Goal: Information Seeking & Learning: Learn about a topic

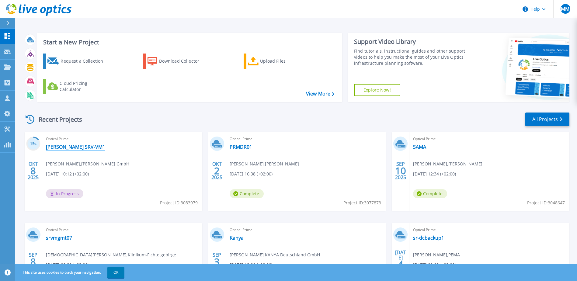
drag, startPoint x: 68, startPoint y: 146, endPoint x: 80, endPoint y: 180, distance: 36.0
click at [68, 147] on link "[PERSON_NAME] SRV-VM1" at bounding box center [75, 147] width 59 height 6
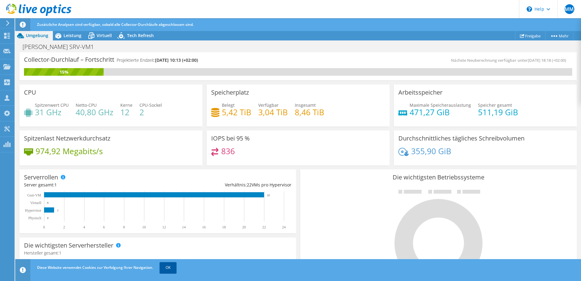
click at [172, 263] on link "OK" at bounding box center [168, 267] width 17 height 11
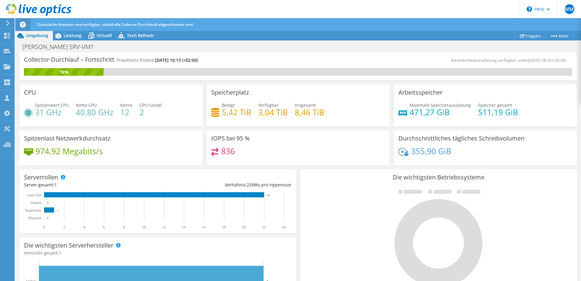
scroll to position [161, 0]
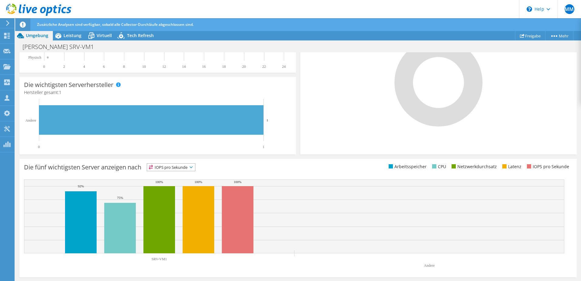
click at [193, 167] on icon at bounding box center [191, 167] width 3 height 2
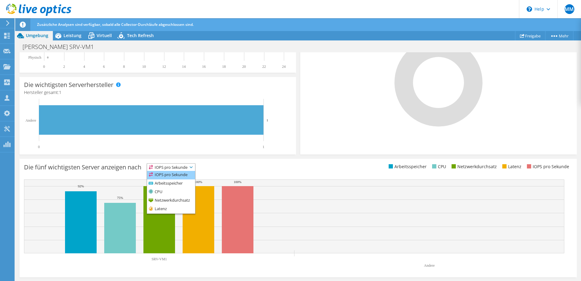
click at [176, 176] on li "IOPS pro Sekunde" at bounding box center [171, 175] width 48 height 9
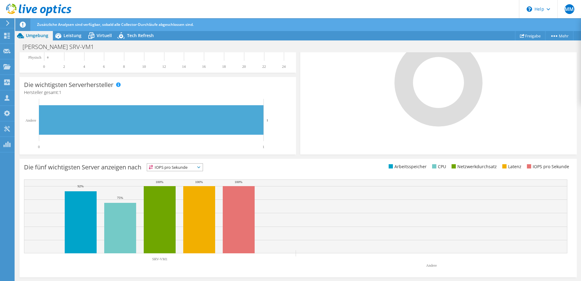
click at [187, 166] on span "IOPS pro Sekunde" at bounding box center [171, 167] width 48 height 7
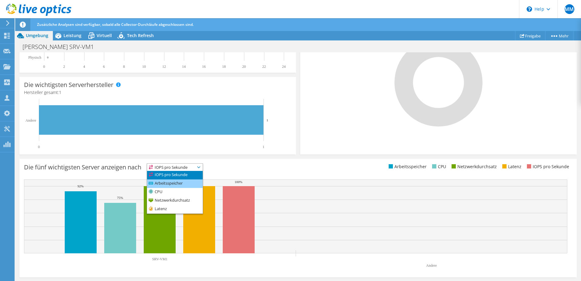
click at [179, 184] on li "Arbeitsspeicher" at bounding box center [175, 183] width 56 height 9
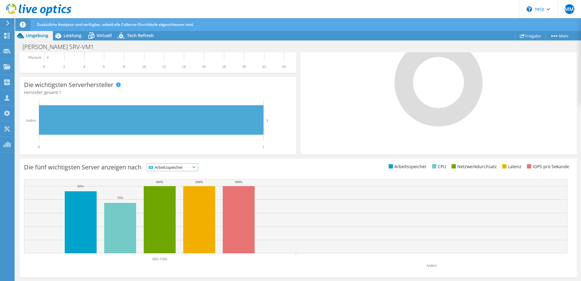
click at [184, 167] on span "Arbeitsspeicher" at bounding box center [168, 167] width 43 height 7
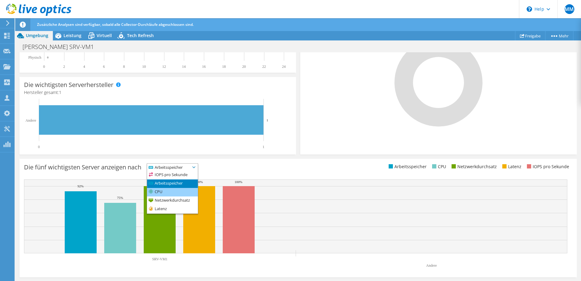
click at [176, 190] on li "CPU" at bounding box center [172, 192] width 51 height 9
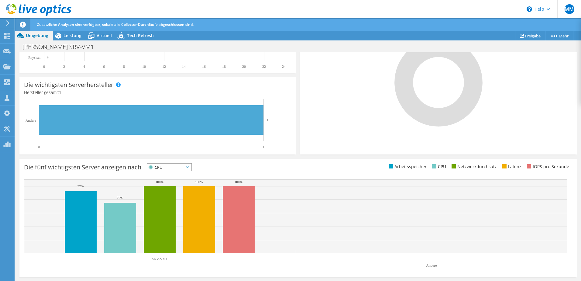
click at [192, 166] on span "CPU" at bounding box center [169, 167] width 44 height 7
click at [178, 166] on span "CPU" at bounding box center [165, 167] width 37 height 7
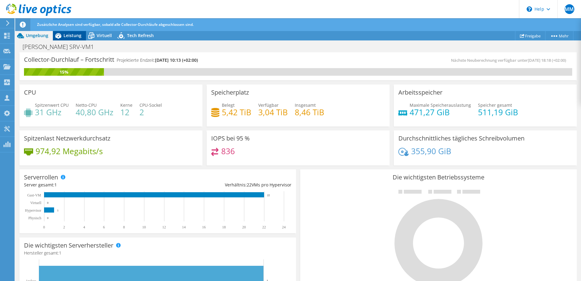
click at [70, 35] on span "Leistung" at bounding box center [73, 36] width 18 height 6
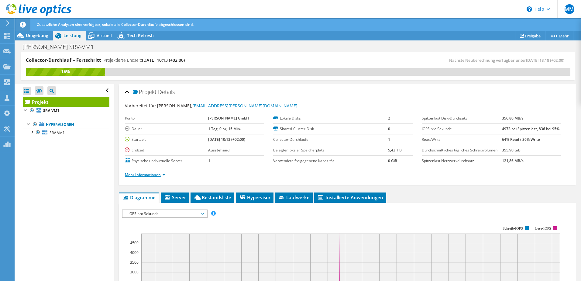
click at [162, 175] on link "Mehr Informationen" at bounding box center [145, 174] width 40 height 5
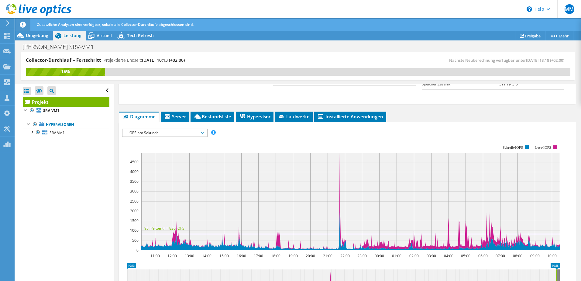
scroll to position [122, 0]
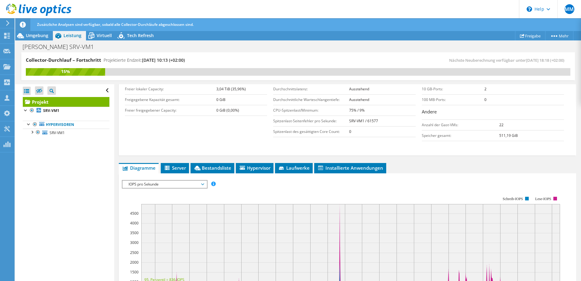
click at [203, 183] on span "IOPS pro Sekunde" at bounding box center [165, 184] width 78 height 7
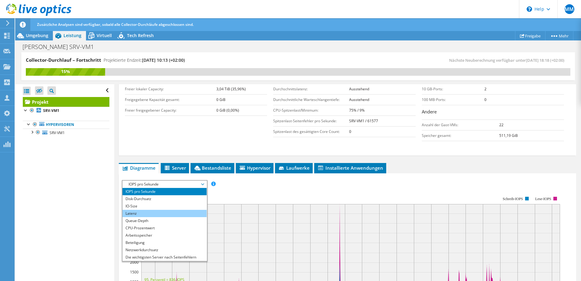
click at [161, 213] on li "Latenz" at bounding box center [165, 213] width 84 height 7
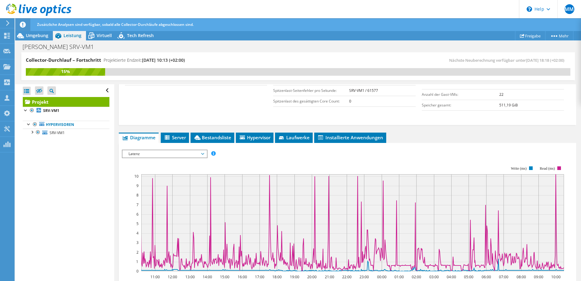
scroll to position [182, 0]
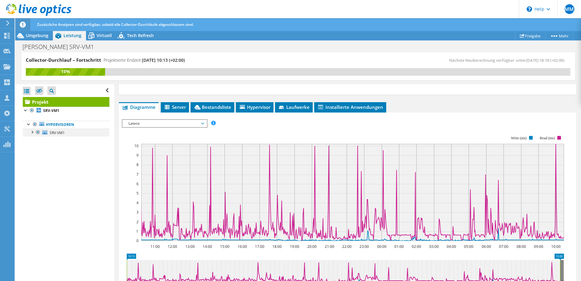
click at [31, 133] on div at bounding box center [32, 132] width 6 height 6
click at [62, 139] on link "0 C:" at bounding box center [66, 141] width 87 height 8
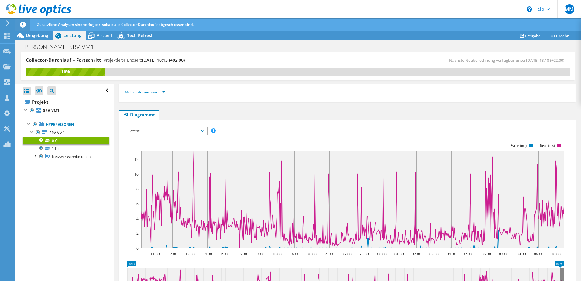
scroll to position [95, 0]
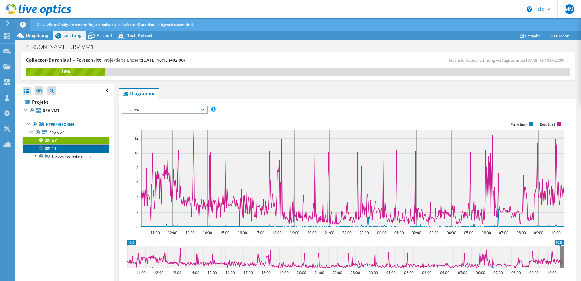
click at [62, 148] on link "1 D:" at bounding box center [66, 148] width 87 height 8
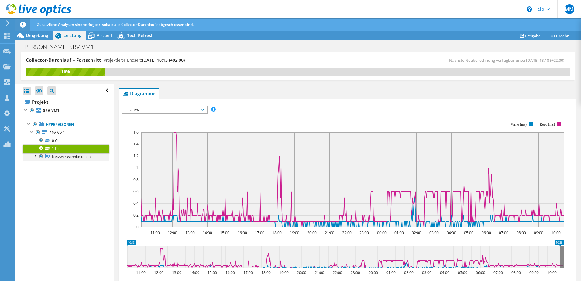
click at [35, 156] on div at bounding box center [35, 156] width 6 height 6
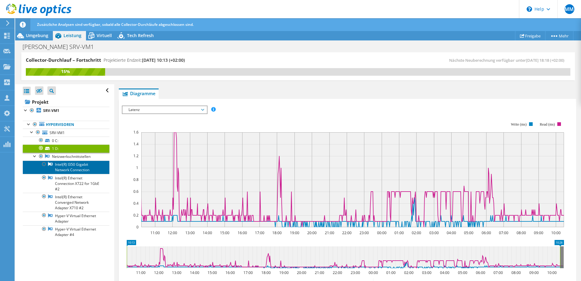
click at [78, 167] on link "Intel(R) I350 Gigabit Network Connection" at bounding box center [66, 167] width 87 height 13
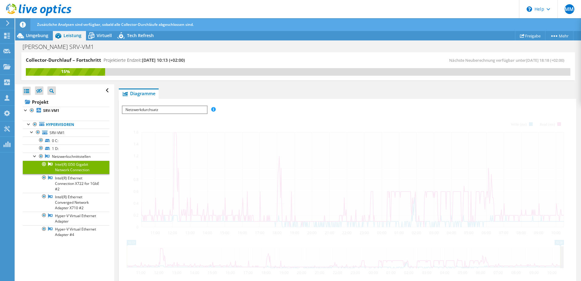
scroll to position [61, 0]
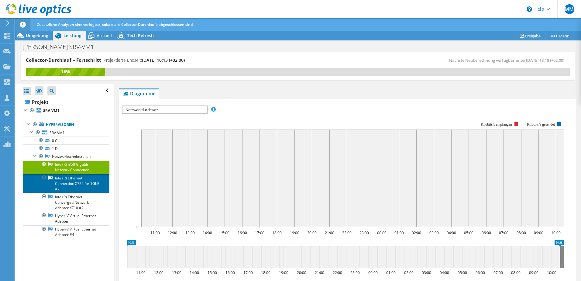
click at [71, 181] on link "Intel(R) Ethernet Connection X722 for 1GbE #2" at bounding box center [66, 183] width 87 height 19
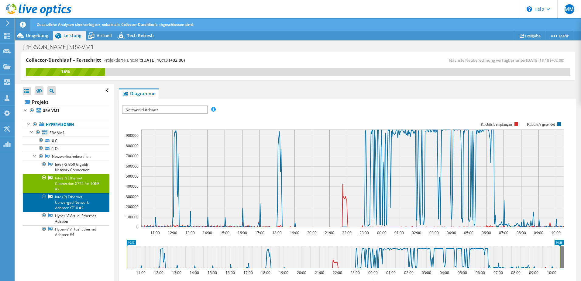
click at [79, 201] on link "Intel(R) Ethernet Converged Network Adapter X710 #2" at bounding box center [66, 202] width 87 height 19
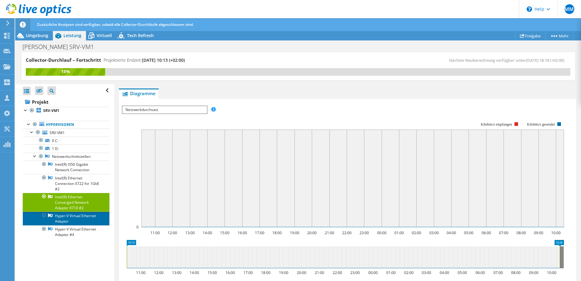
click at [75, 217] on link "Hyper-V Virtual Ethernet Adapter" at bounding box center [66, 218] width 87 height 13
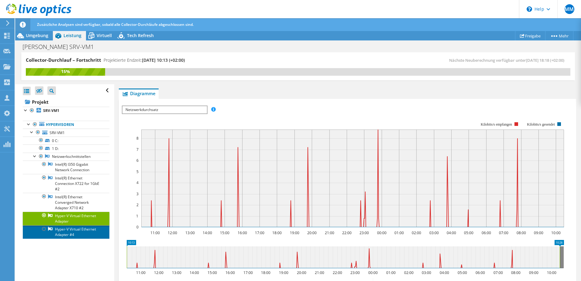
click at [74, 232] on link "Hyper-V Virtual Ethernet Adapter #4" at bounding box center [66, 231] width 87 height 13
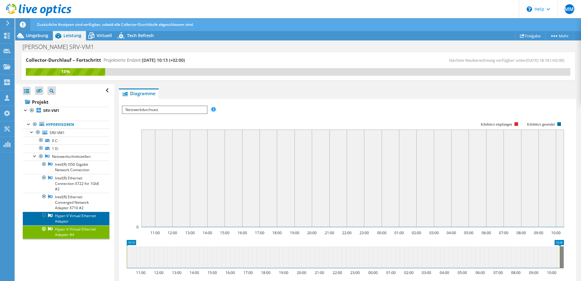
click at [77, 220] on link "Hyper-V Virtual Ethernet Adapter" at bounding box center [66, 218] width 87 height 13
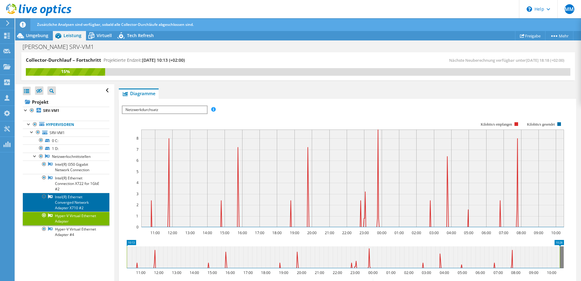
click at [74, 199] on link "Intel(R) Ethernet Converged Network Adapter X710 #2" at bounding box center [66, 202] width 87 height 19
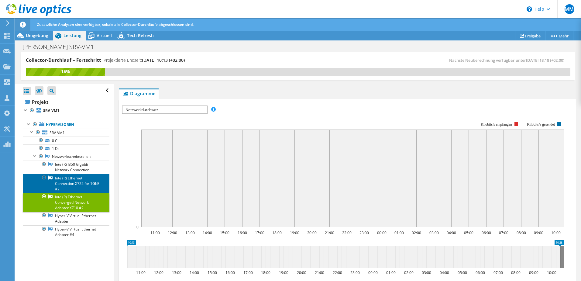
click at [75, 186] on link "Intel(R) Ethernet Connection X722 for 1GbE #2" at bounding box center [66, 183] width 87 height 19
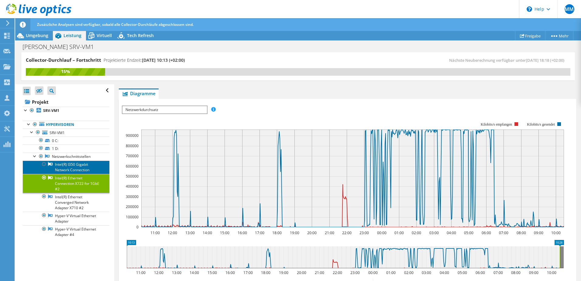
click at [79, 166] on link "Intel(R) I350 Gigabit Network Connection" at bounding box center [66, 167] width 87 height 13
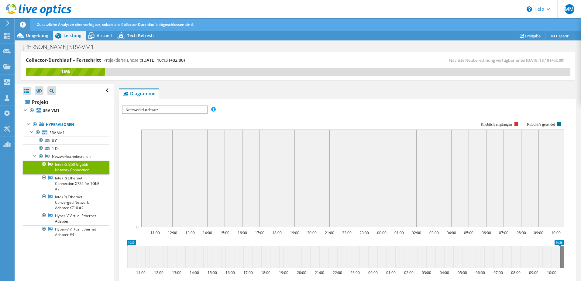
click at [197, 110] on span "Netzwerkdurchsatz" at bounding box center [165, 109] width 84 height 7
click at [196, 110] on span "Netzwerkdurchsatz" at bounding box center [165, 109] width 84 height 7
click at [56, 132] on span "SRV-VM1" at bounding box center [57, 132] width 15 height 5
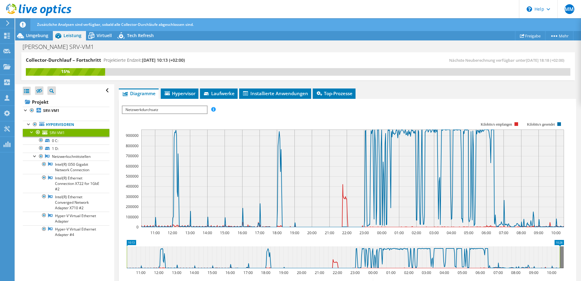
scroll to position [0, 0]
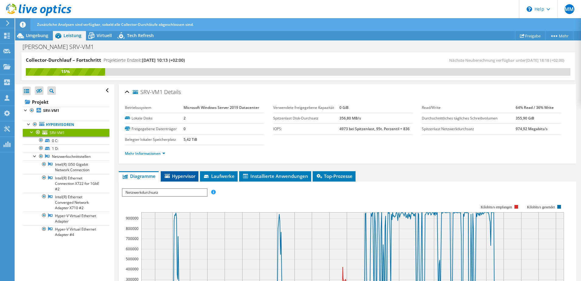
click at [181, 176] on span "Hypervisor" at bounding box center [180, 176] width 32 height 6
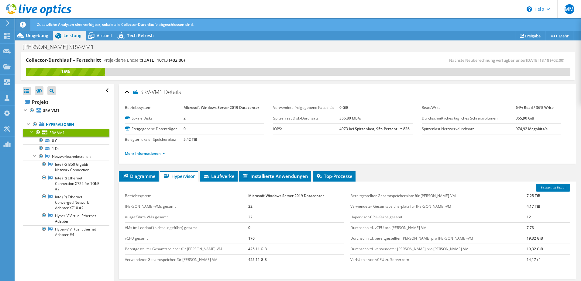
scroll to position [30, 0]
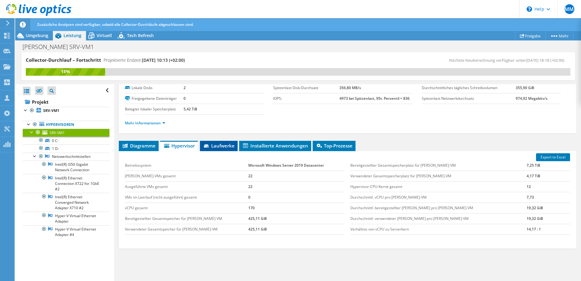
click at [219, 144] on span "Laufwerke" at bounding box center [219, 146] width 32 height 6
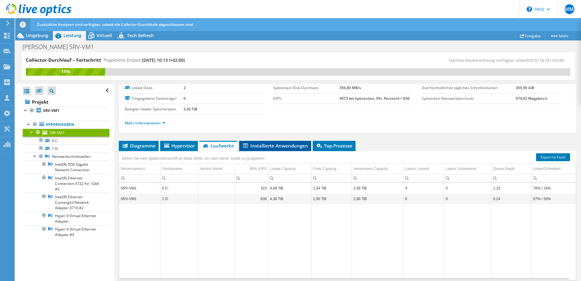
click at [291, 149] on li "Installierte Anwendungen" at bounding box center [275, 146] width 72 height 10
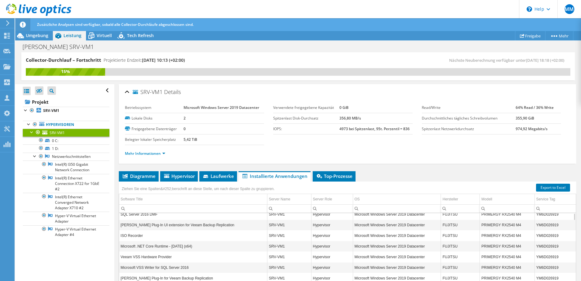
scroll to position [0, 0]
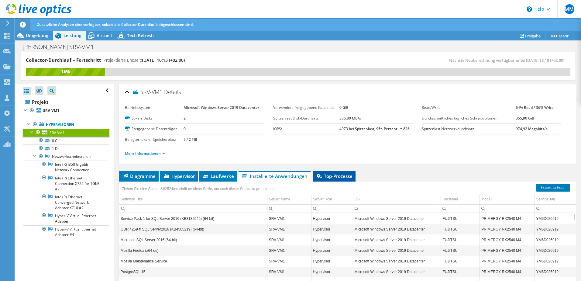
click at [342, 174] on span "Top-Prozesse" at bounding box center [334, 176] width 37 height 6
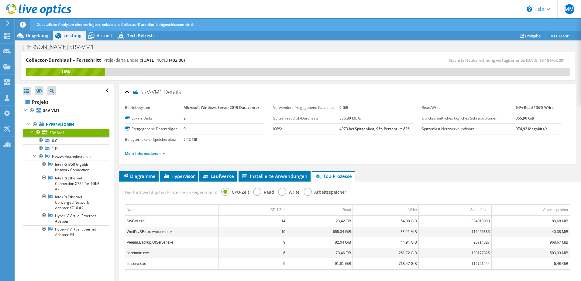
click at [253, 190] on label "Read" at bounding box center [263, 192] width 21 height 8
click at [0, 0] on input "Read" at bounding box center [0, 0] width 0 height 0
click at [279, 193] on label "Write" at bounding box center [289, 192] width 22 height 8
click at [0, 0] on input "Write" at bounding box center [0, 0] width 0 height 0
click at [306, 192] on label "Arbeitsspeicher" at bounding box center [325, 192] width 43 height 8
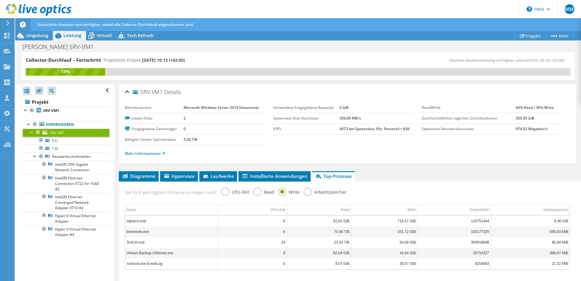
click at [0, 0] on input "Arbeitsspeicher" at bounding box center [0, 0] width 0 height 0
click at [223, 191] on label "CPU-Zeit" at bounding box center [235, 192] width 28 height 8
click at [0, 0] on input "CPU-Zeit" at bounding box center [0, 0] width 0 height 0
click at [164, 154] on link "Mehr Informationen" at bounding box center [145, 153] width 40 height 5
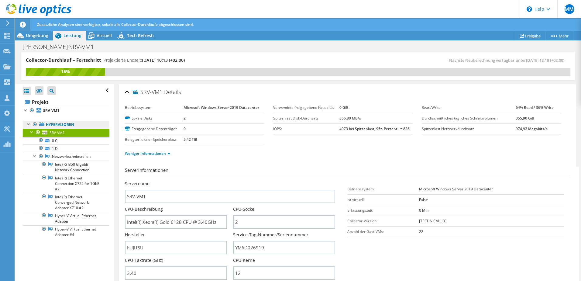
click at [71, 123] on link "Hypervisoren" at bounding box center [66, 125] width 87 height 8
click at [51, 109] on b "SRV-VM1" at bounding box center [51, 110] width 16 height 5
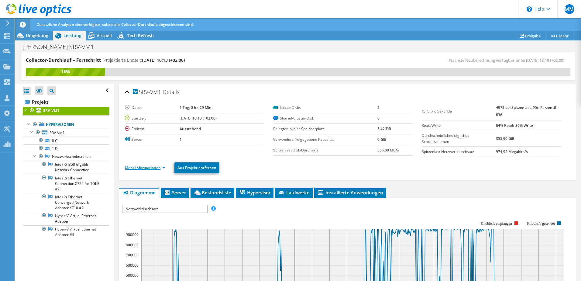
click at [163, 169] on link "Mehr Informationen" at bounding box center [145, 167] width 40 height 5
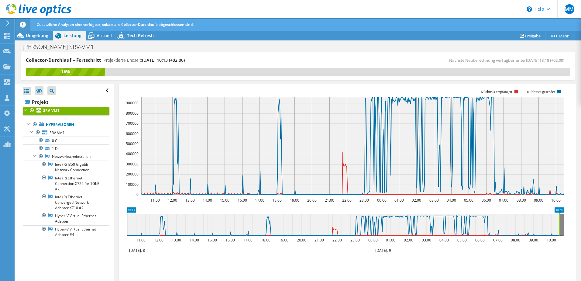
scroll to position [213, 0]
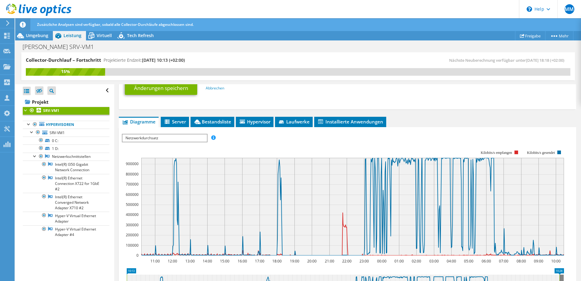
click at [201, 138] on span "Netzwerkdurchsatz" at bounding box center [165, 137] width 84 height 7
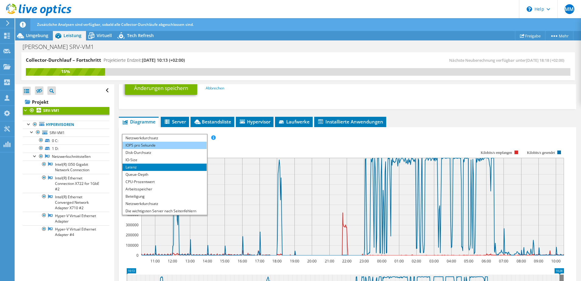
click at [154, 147] on li "IOPS pro Sekunde" at bounding box center [165, 145] width 84 height 7
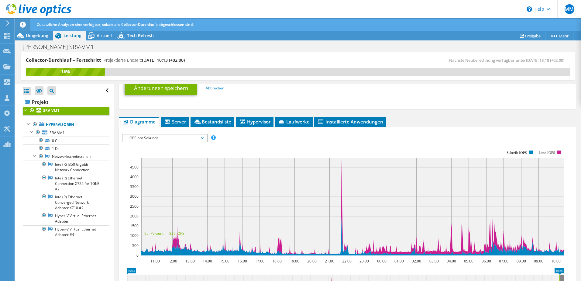
click at [201, 139] on span "IOPS pro Sekunde" at bounding box center [165, 137] width 78 height 7
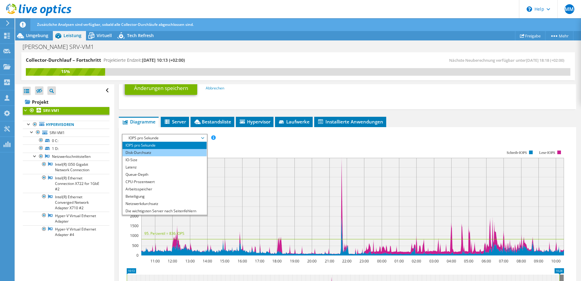
click at [192, 152] on li "Disk-Durchsatz" at bounding box center [165, 152] width 84 height 7
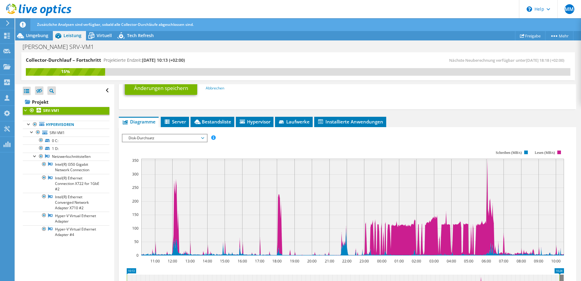
click at [202, 137] on span "Disk-Durchsatz" at bounding box center [165, 137] width 78 height 7
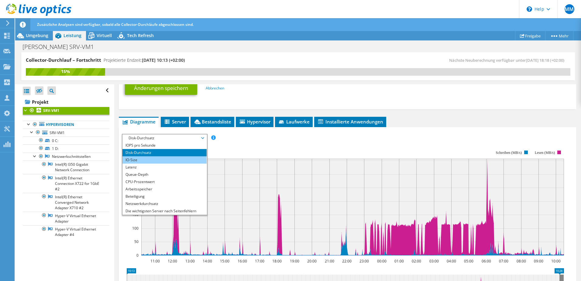
click at [191, 161] on li "IO-Size" at bounding box center [165, 159] width 84 height 7
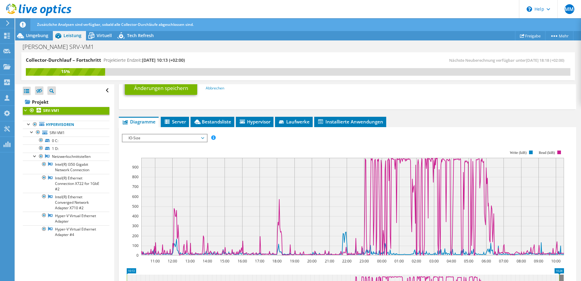
click at [204, 137] on icon at bounding box center [202, 138] width 3 height 2
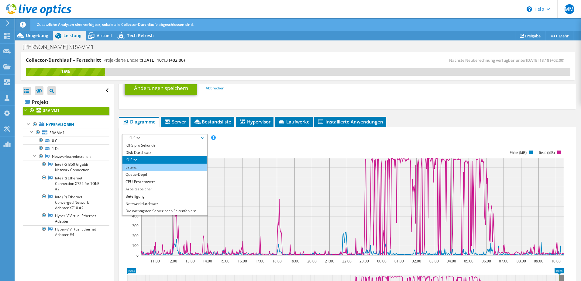
click at [194, 168] on li "Latenz" at bounding box center [165, 167] width 84 height 7
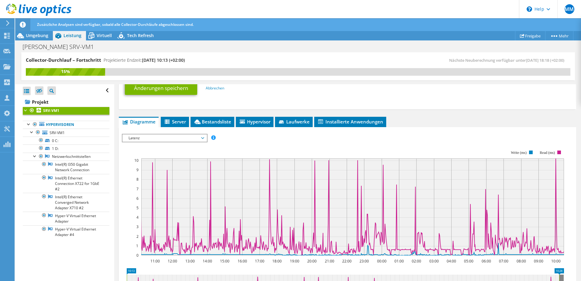
click at [203, 135] on span "Latenz" at bounding box center [165, 137] width 78 height 7
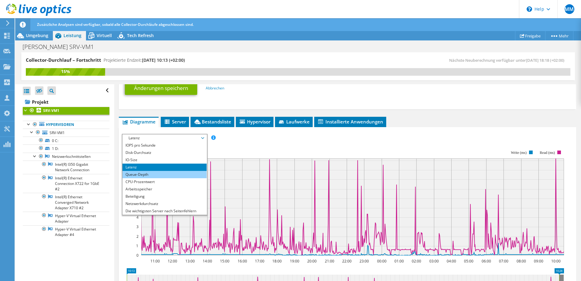
click at [184, 175] on li "Queue-Depth" at bounding box center [165, 174] width 84 height 7
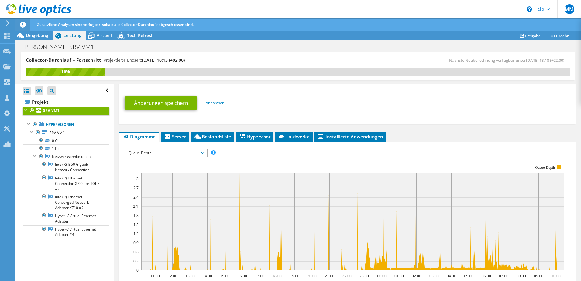
scroll to position [198, 0]
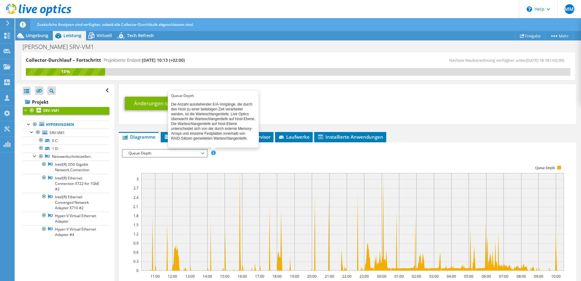
click at [213, 154] on span at bounding box center [213, 153] width 4 height 4
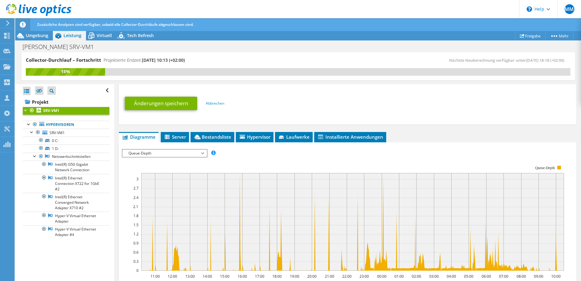
click at [204, 153] on span "Queue-Depth" at bounding box center [165, 153] width 78 height 7
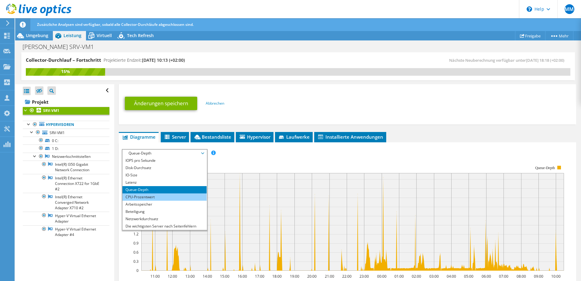
click at [161, 196] on li "CPU-Prozentwert" at bounding box center [165, 196] width 84 height 7
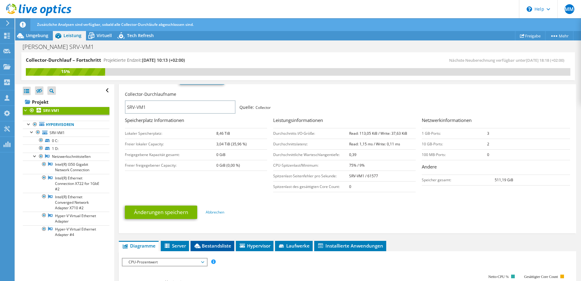
scroll to position [137, 0]
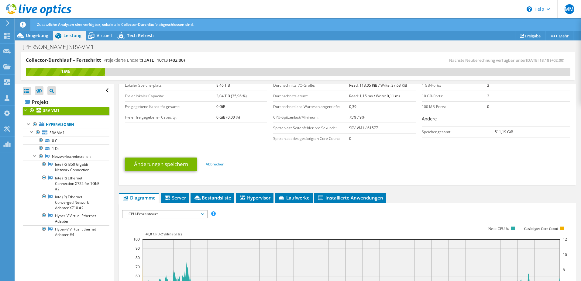
click at [205, 214] on span "CPU-Prozentwert" at bounding box center [165, 213] width 84 height 7
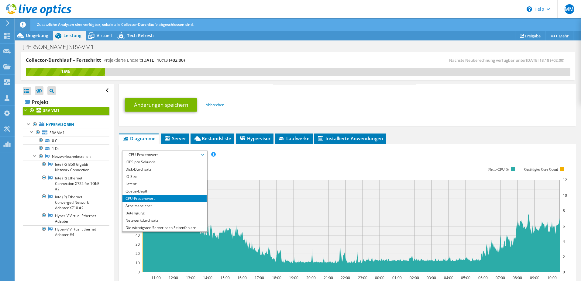
scroll to position [198, 0]
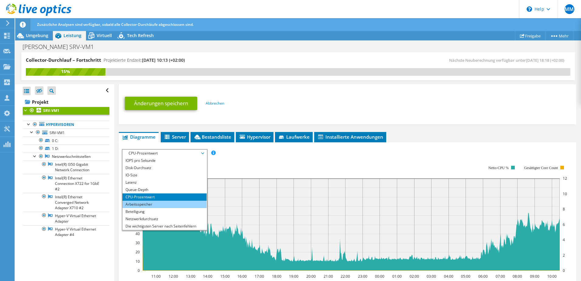
click at [156, 205] on li "Arbeitsspeicher" at bounding box center [165, 204] width 84 height 7
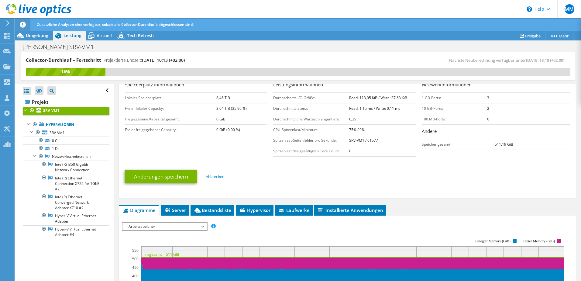
scroll to position [106, 0]
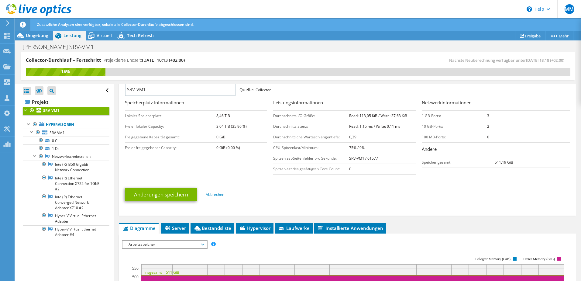
click at [203, 243] on span "Arbeitsspeicher" at bounding box center [165, 244] width 78 height 7
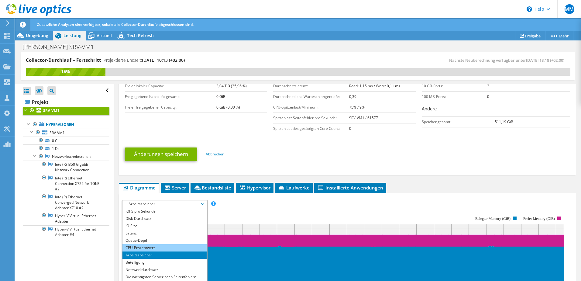
scroll to position [198, 0]
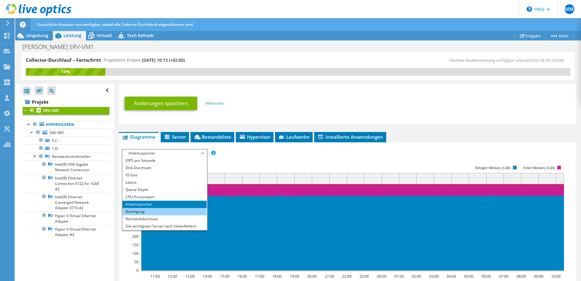
click at [164, 210] on li "Beteiligung" at bounding box center [165, 211] width 84 height 7
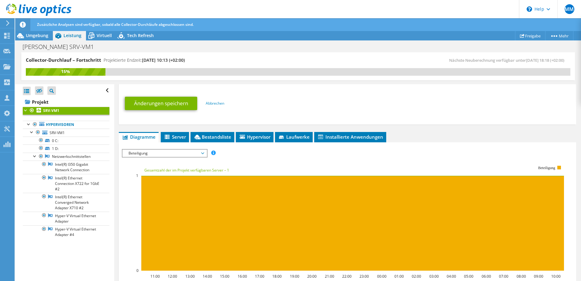
click at [203, 151] on span "Beteiligung" at bounding box center [165, 153] width 78 height 7
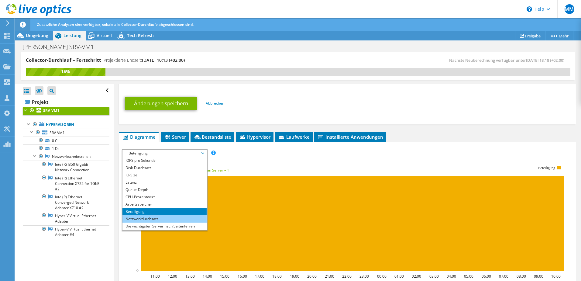
click at [152, 220] on li "Netzwerkdurchsatz" at bounding box center [165, 218] width 84 height 7
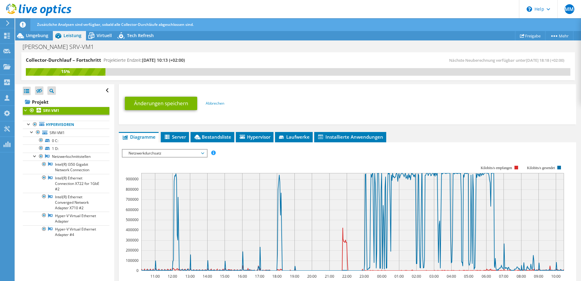
click at [204, 151] on span "Netzwerkdurchsatz" at bounding box center [165, 153] width 78 height 7
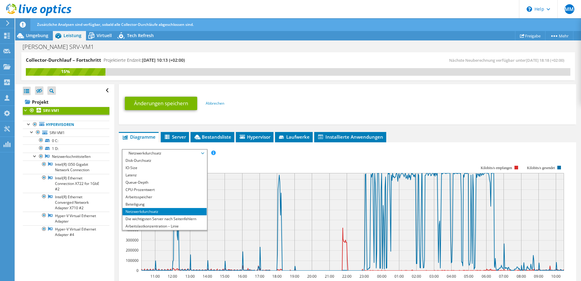
scroll to position [22, 0]
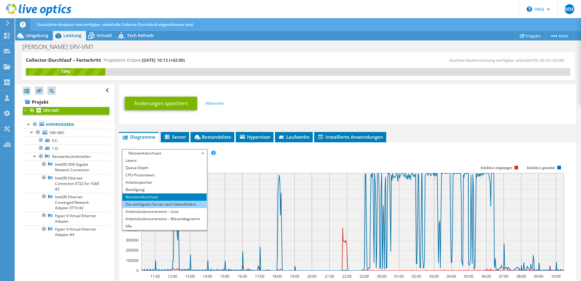
click at [177, 204] on li "Die wichtigsten Server nach Seitenfehlern" at bounding box center [165, 204] width 84 height 7
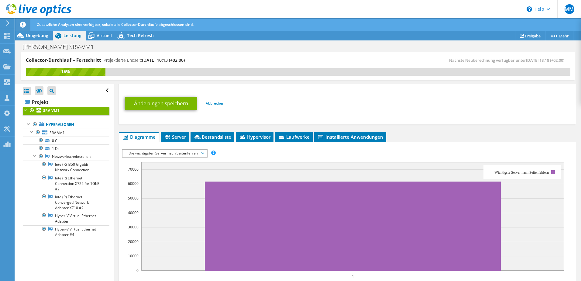
click at [203, 153] on span "Die wichtigsten Server nach Seitenfehlern" at bounding box center [165, 153] width 78 height 7
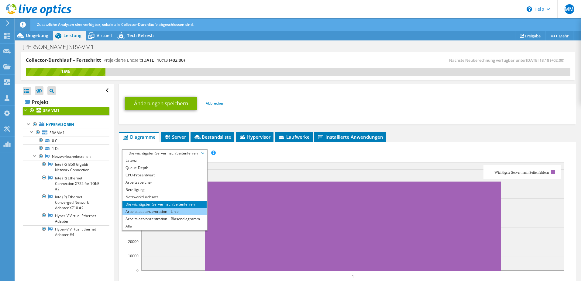
click at [164, 213] on li "Arbeitslastkonzentration – Linie" at bounding box center [165, 211] width 84 height 7
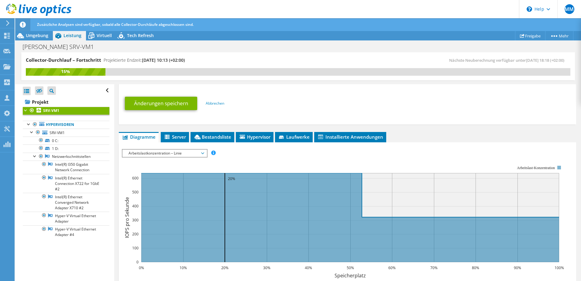
click at [204, 152] on span "Arbeitslastkonzentration – Linie" at bounding box center [165, 153] width 78 height 7
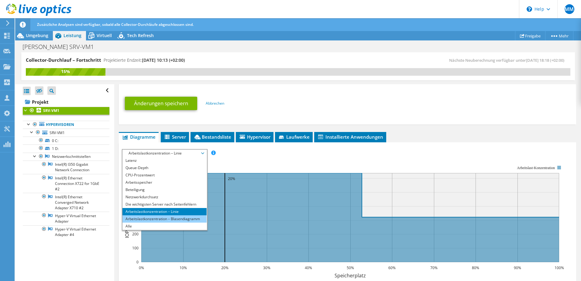
click at [185, 221] on li "Arbeitslastkonzentration – Blasendiagramm" at bounding box center [165, 218] width 84 height 7
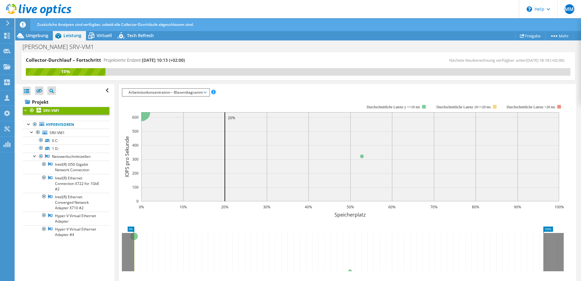
scroll to position [198, 0]
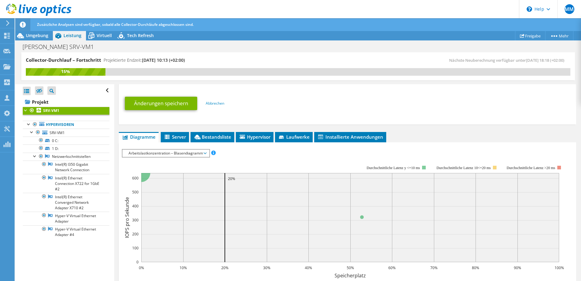
click at [203, 152] on span "Arbeitslastkonzentration – Blasendiagramm" at bounding box center [166, 153] width 81 height 7
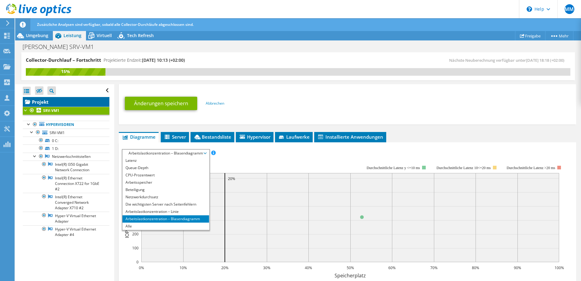
click at [41, 102] on link "Projekt" at bounding box center [66, 102] width 87 height 10
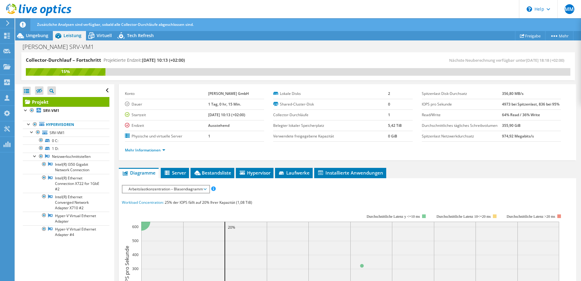
scroll to position [0, 0]
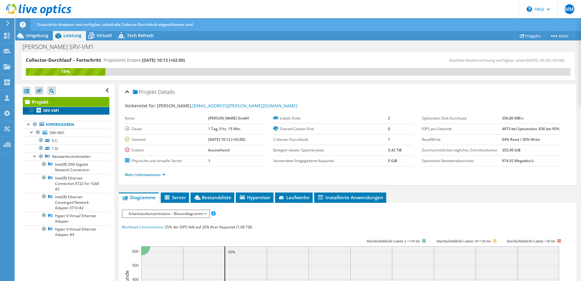
click at [59, 109] on b "SRV-VM1" at bounding box center [51, 110] width 16 height 5
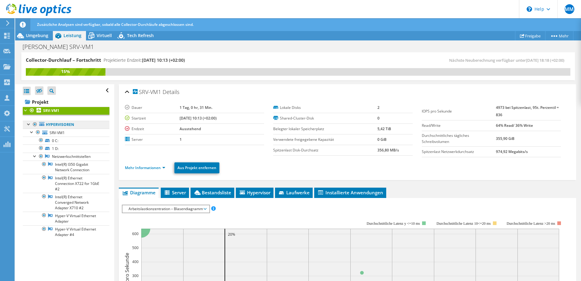
click at [61, 124] on link "Hypervisoren" at bounding box center [66, 125] width 87 height 8
click at [57, 132] on span "SRV-VM1" at bounding box center [57, 132] width 15 height 5
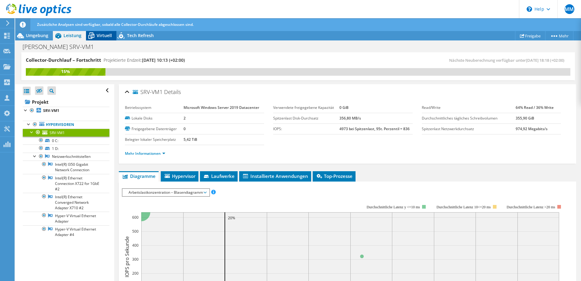
click at [106, 37] on span "Virtuell" at bounding box center [104, 36] width 15 height 6
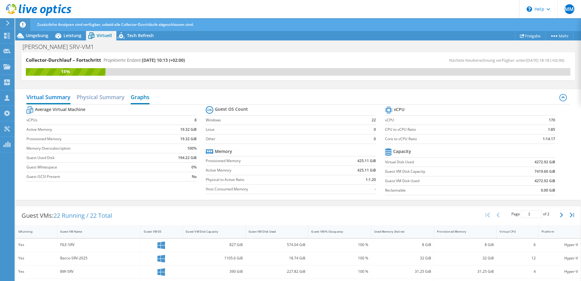
click at [146, 101] on h2 "Graphs" at bounding box center [140, 97] width 19 height 13
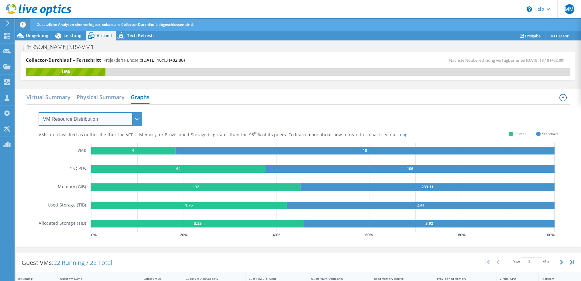
click at [93, 120] on select "VM Resource Distribution Provisioning Contrast Over Provisioning" at bounding box center [90, 119] width 103 height 14
select select "Over Provisioning"
click at [39, 112] on select "VM Resource Distribution Provisioning Contrast Over Provisioning" at bounding box center [90, 119] width 103 height 14
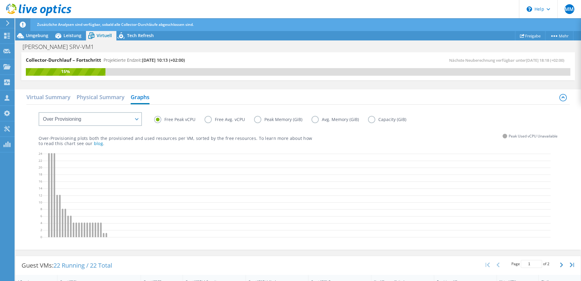
click at [207, 119] on label "Free Avg. vCPU" at bounding box center [230, 119] width 50 height 7
click at [0, 0] on input "Free Avg. vCPU" at bounding box center [0, 0] width 0 height 0
click at [259, 120] on label "Peak Memory (GiB)" at bounding box center [282, 119] width 57 height 7
click at [0, 0] on input "Peak Memory (GiB)" at bounding box center [0, 0] width 0 height 0
click at [314, 117] on label "Avg. Memory (GiB)" at bounding box center [340, 119] width 57 height 7
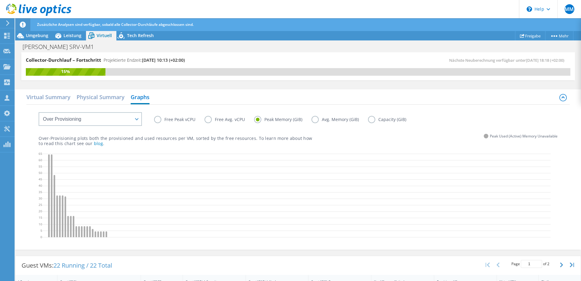
click at [0, 0] on input "Avg. Memory (GiB)" at bounding box center [0, 0] width 0 height 0
click at [371, 119] on label "Capacity (GiB)" at bounding box center [391, 119] width 47 height 7
click at [0, 0] on input "Capacity (GiB)" at bounding box center [0, 0] width 0 height 0
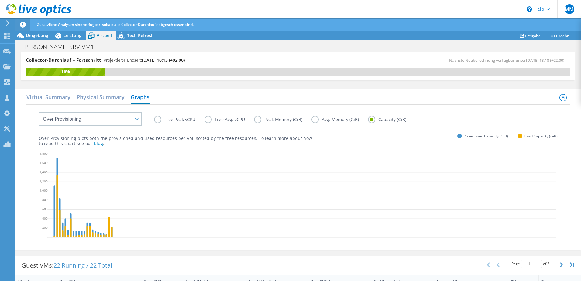
click at [341, 117] on label "Avg. Memory (GiB)" at bounding box center [340, 119] width 57 height 7
click at [0, 0] on input "Avg. Memory (GiB)" at bounding box center [0, 0] width 0 height 0
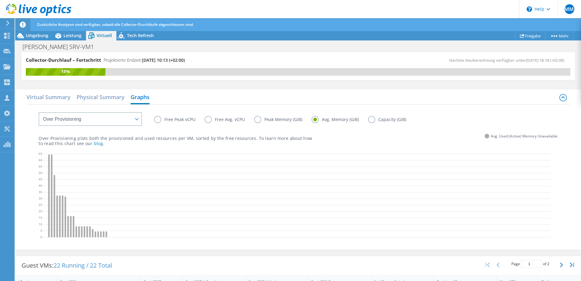
click at [164, 120] on label "Free Peak vCPU" at bounding box center [179, 119] width 50 height 7
click at [0, 0] on input "Free Peak vCPU" at bounding box center [0, 0] width 0 height 0
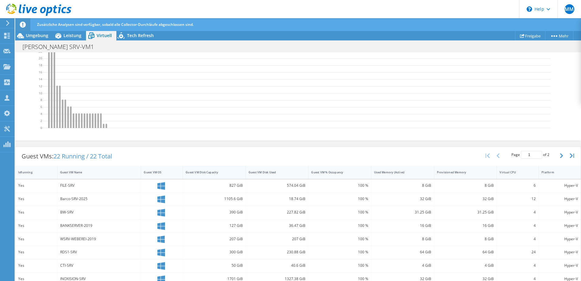
scroll to position [122, 0]
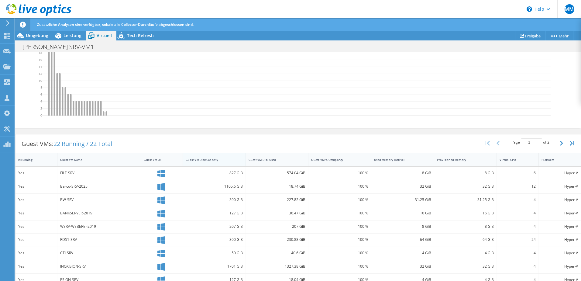
click at [211, 161] on div "Guest VM Disk Capacity" at bounding box center [211, 160] width 50 height 4
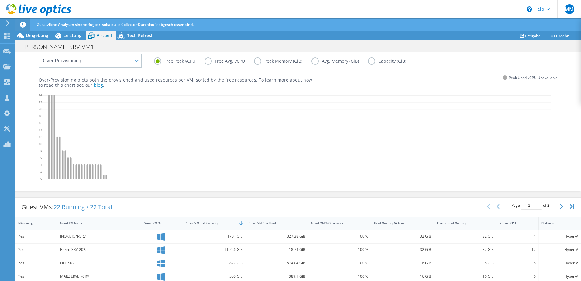
scroll to position [210, 0]
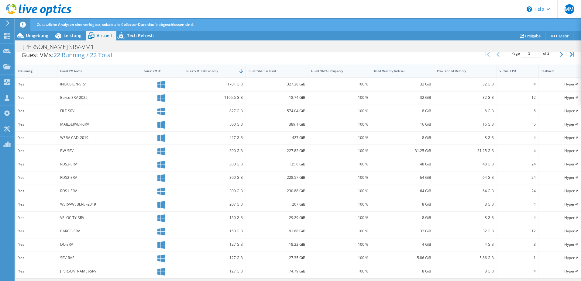
click at [399, 71] on div "Used Memory (Active)" at bounding box center [399, 71] width 50 height 4
click at [394, 73] on div "Used Memory (Active)" at bounding box center [399, 70] width 55 height 9
click at [511, 71] on div "Virtual CPU" at bounding box center [514, 71] width 29 height 4
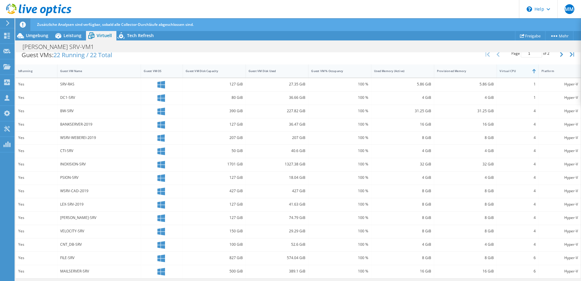
click at [507, 73] on div "Virtual CPU" at bounding box center [514, 71] width 29 height 4
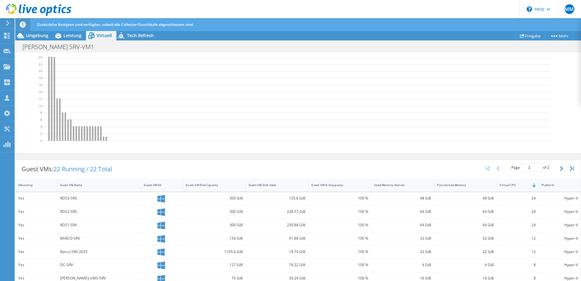
scroll to position [182, 0]
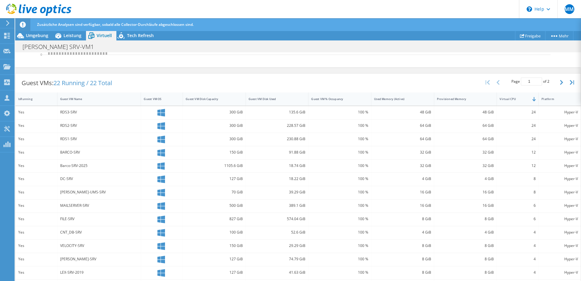
click at [103, 83] on span "22 Running / 22 Total" at bounding box center [83, 83] width 59 height 8
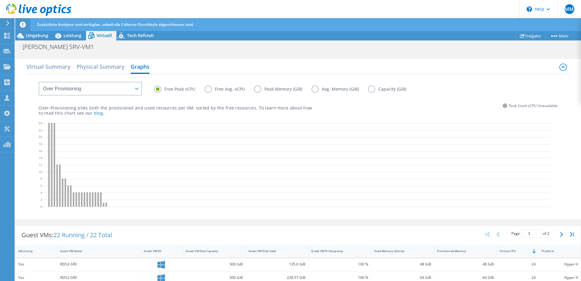
scroll to position [0, 0]
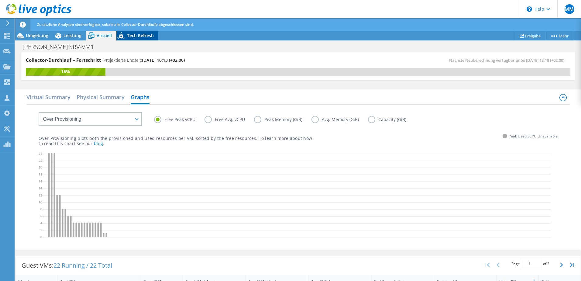
click at [141, 34] on span "Tech Refresh" at bounding box center [140, 36] width 27 height 6
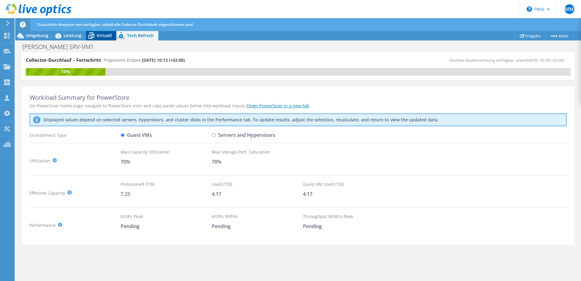
click at [104, 34] on span "Virtuell" at bounding box center [104, 36] width 15 height 6
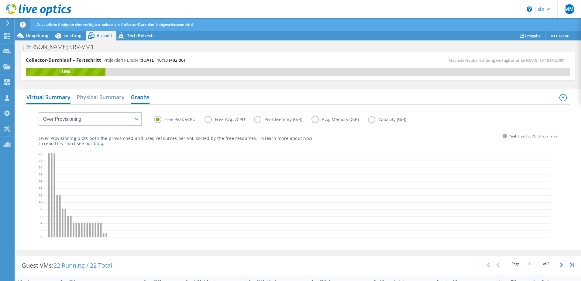
click at [51, 96] on h2 "Virtual Summary" at bounding box center [48, 97] width 44 height 13
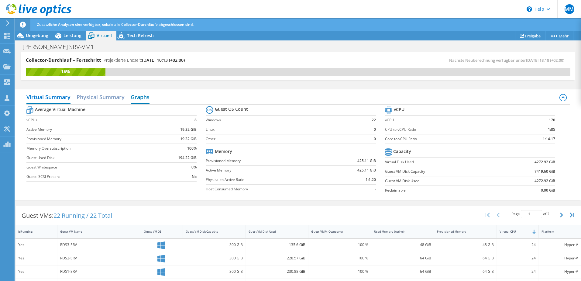
click at [138, 96] on h2 "Graphs" at bounding box center [140, 97] width 19 height 13
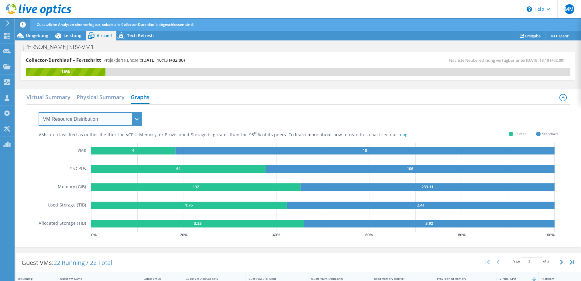
click at [139, 120] on select "VM Resource Distribution Provisioning Contrast Over Provisioning" at bounding box center [90, 119] width 103 height 14
select select "Provisioning Contrast"
click at [39, 112] on select "VM Resource Distribution Provisioning Contrast Over Provisioning" at bounding box center [90, 119] width 103 height 14
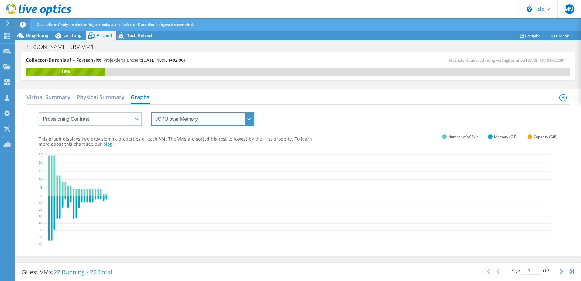
click at [236, 119] on select "vCPU over Memory vCPU over Capacity Memory over vCPU Memory over Capacity Capac…" at bounding box center [202, 119] width 103 height 14
click at [151, 112] on select "vCPU over Memory vCPU over Capacity Memory over vCPU Memory over Capacity Capac…" at bounding box center [202, 119] width 103 height 14
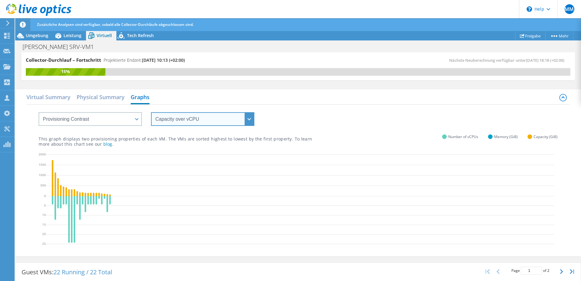
click at [247, 118] on select "vCPU over Memory vCPU over Capacity Memory over vCPU Memory over Capacity Capac…" at bounding box center [202, 119] width 103 height 14
click at [151, 112] on select "vCPU over Memory vCPU over Capacity Memory over vCPU Memory over Capacity Capac…" at bounding box center [202, 119] width 103 height 14
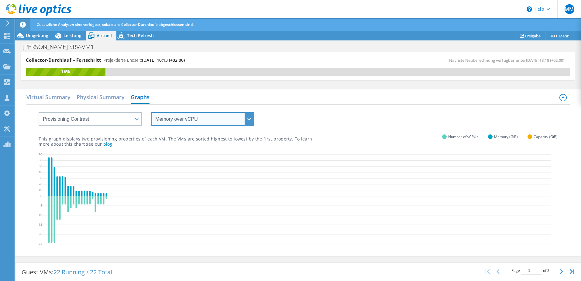
click at [177, 119] on select "vCPU over Memory vCPU over Capacity Memory over vCPU Memory over Capacity Capac…" at bounding box center [202, 119] width 103 height 14
select select "vCPU over Memory"
click at [151, 112] on select "vCPU over Memory vCPU over Capacity Memory over vCPU Memory over Capacity Capac…" at bounding box center [202, 119] width 103 height 14
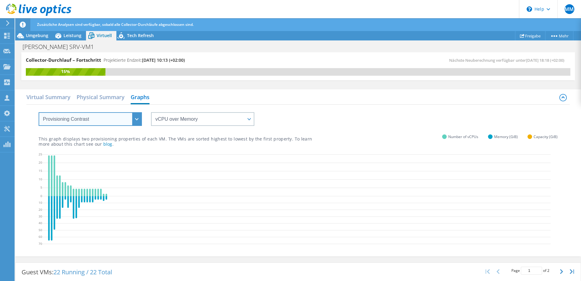
click at [138, 116] on select "VM Resource Distribution Provisioning Contrast Over Provisioning" at bounding box center [90, 119] width 103 height 14
click at [39, 112] on select "VM Resource Distribution Provisioning Contrast Over Provisioning" at bounding box center [90, 119] width 103 height 14
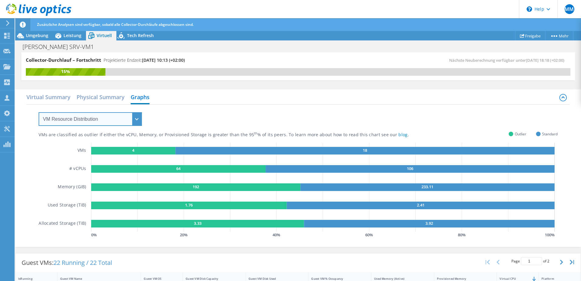
click at [136, 118] on select "VM Resource Distribution Provisioning Contrast Over Provisioning" at bounding box center [90, 119] width 103 height 14
select select "Over Provisioning"
click at [39, 112] on select "VM Resource Distribution Provisioning Contrast Over Provisioning" at bounding box center [90, 119] width 103 height 14
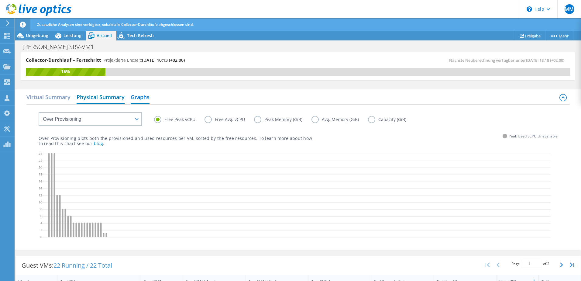
click at [114, 96] on h2 "Physical Summary" at bounding box center [101, 97] width 48 height 13
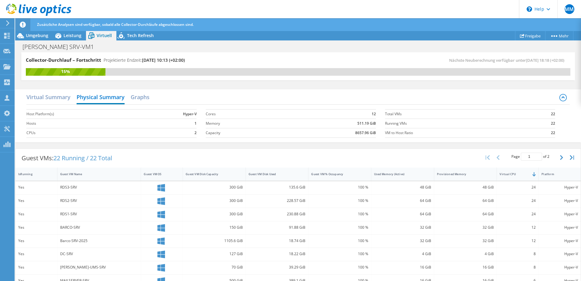
scroll to position [103, 0]
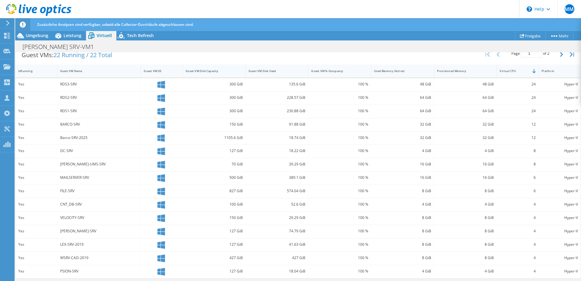
click at [206, 73] on div "Guest VM Disk Capacity" at bounding box center [210, 70] width 55 height 9
click at [560, 56] on icon "button" at bounding box center [561, 54] width 3 height 5
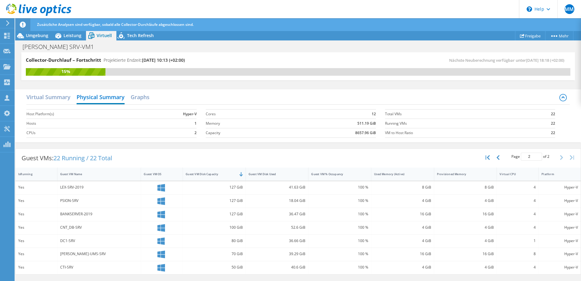
scroll to position [161, 0]
click at [500, 158] on icon "button" at bounding box center [498, 157] width 3 height 5
type input "1"
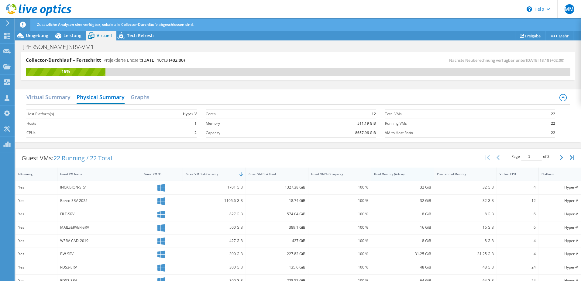
click at [400, 176] on div "Used Memory (Active)" at bounding box center [399, 173] width 55 height 9
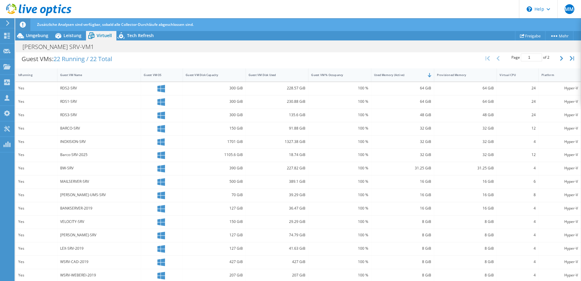
scroll to position [103, 0]
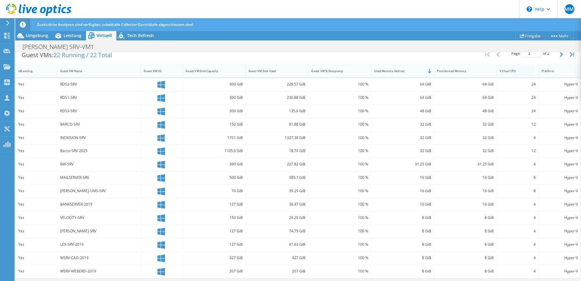
click at [511, 73] on div "Virtual CPU" at bounding box center [514, 70] width 34 height 9
click at [511, 73] on div "Virtual CPU" at bounding box center [514, 71] width 29 height 4
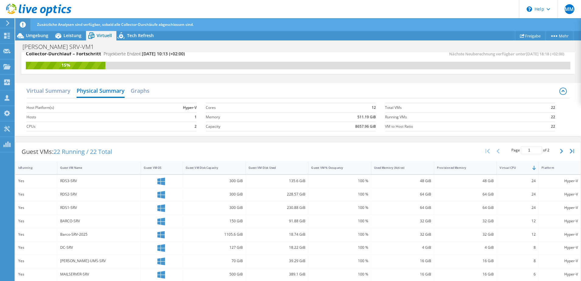
scroll to position [0, 0]
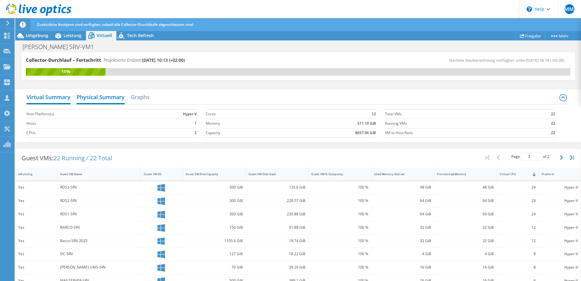
click at [63, 96] on h2 "Virtual Summary" at bounding box center [48, 97] width 44 height 13
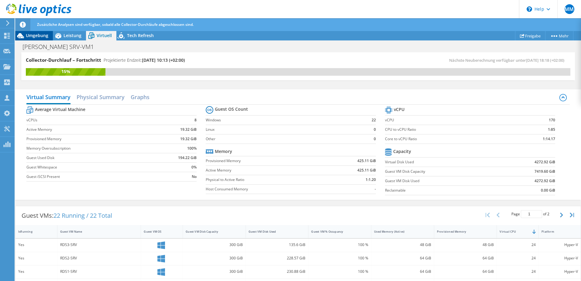
click at [32, 38] on span "Umgebung" at bounding box center [37, 36] width 23 height 6
